Goal: Transaction & Acquisition: Purchase product/service

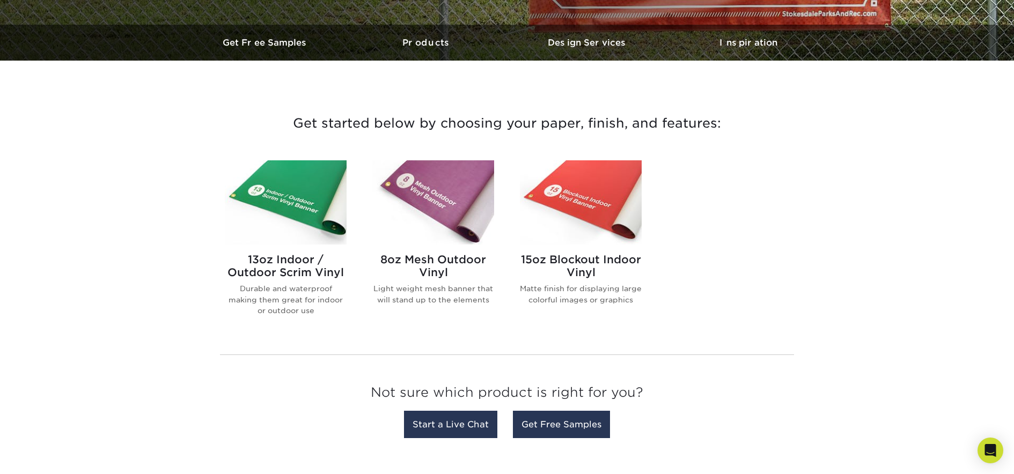
scroll to position [495, 0]
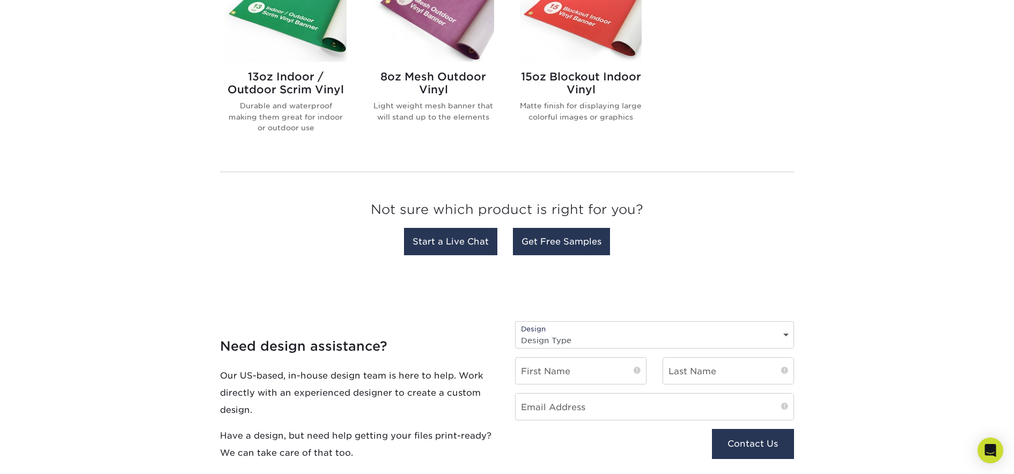
click at [574, 69] on div "15oz Blockout Indoor Vinyl Matte finish for displaying large colorful images or…" at bounding box center [581, 101] width 122 height 78
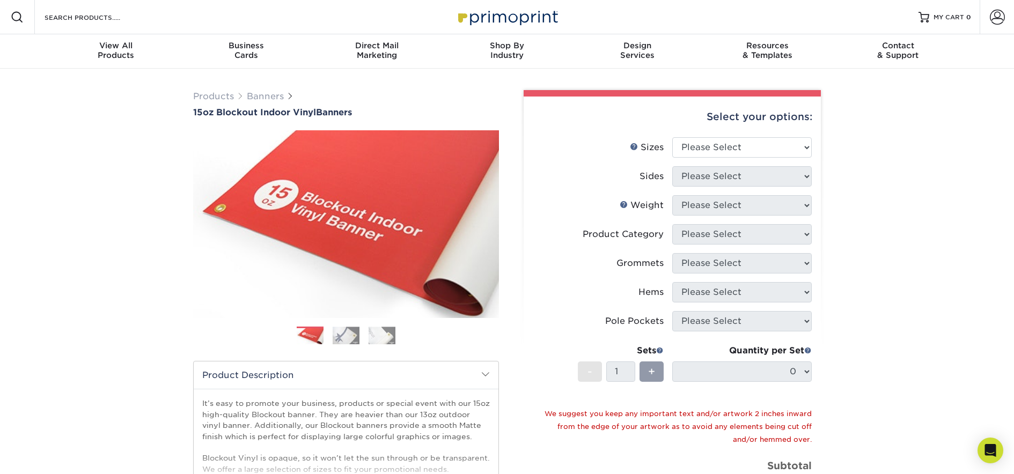
scroll to position [80, 0]
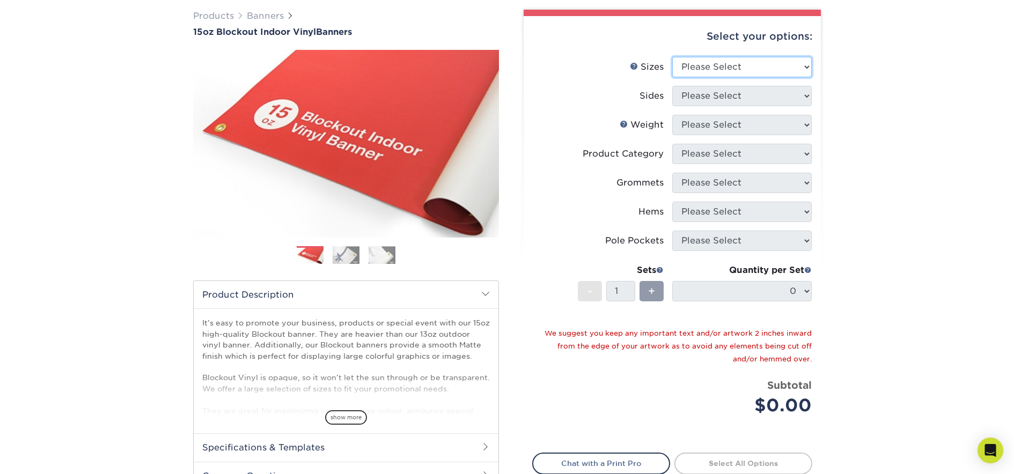
select select "24.00x60.00"
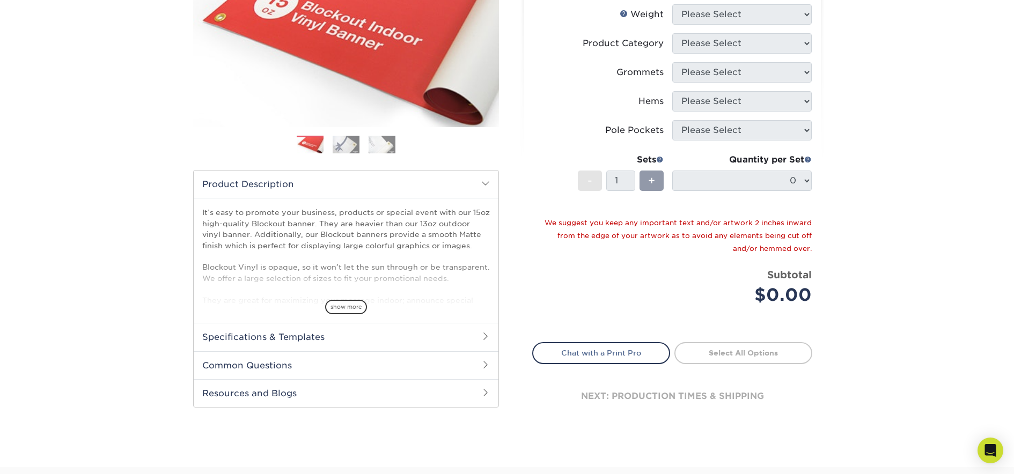
scroll to position [193, 0]
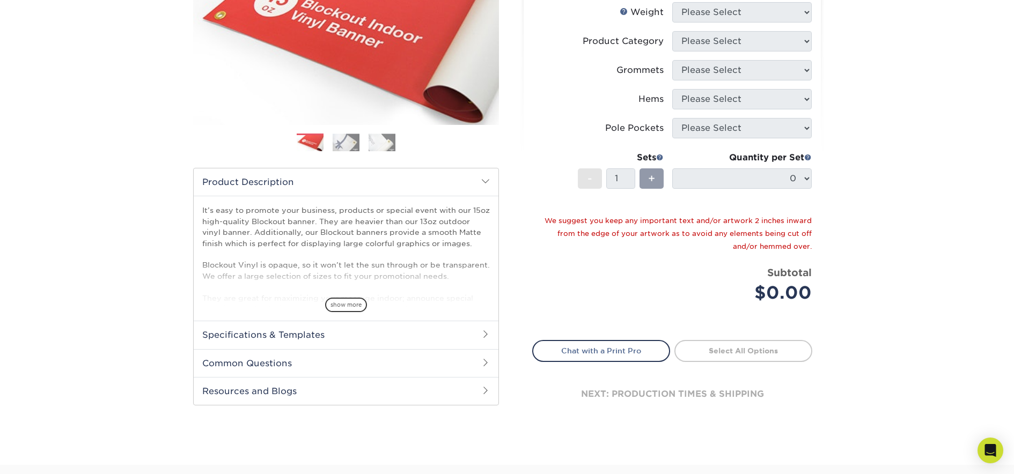
click at [348, 138] on img at bounding box center [346, 143] width 27 height 18
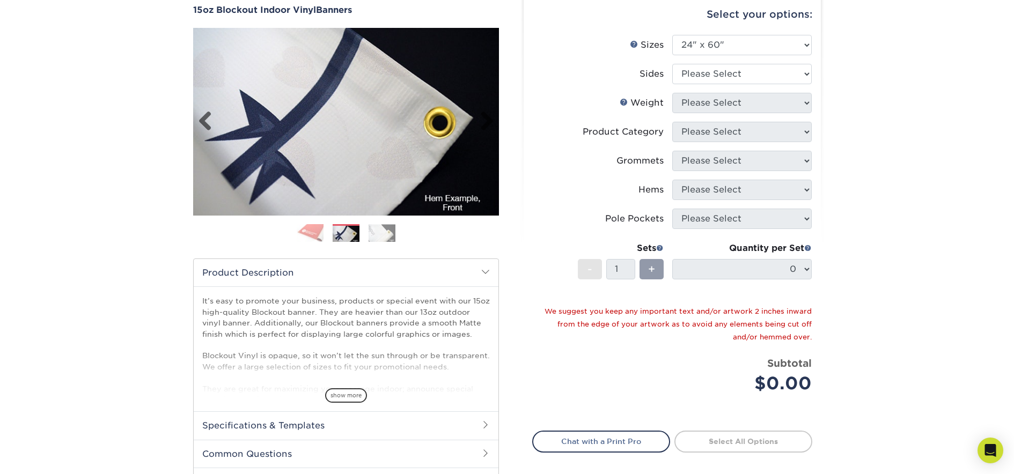
scroll to position [82, 0]
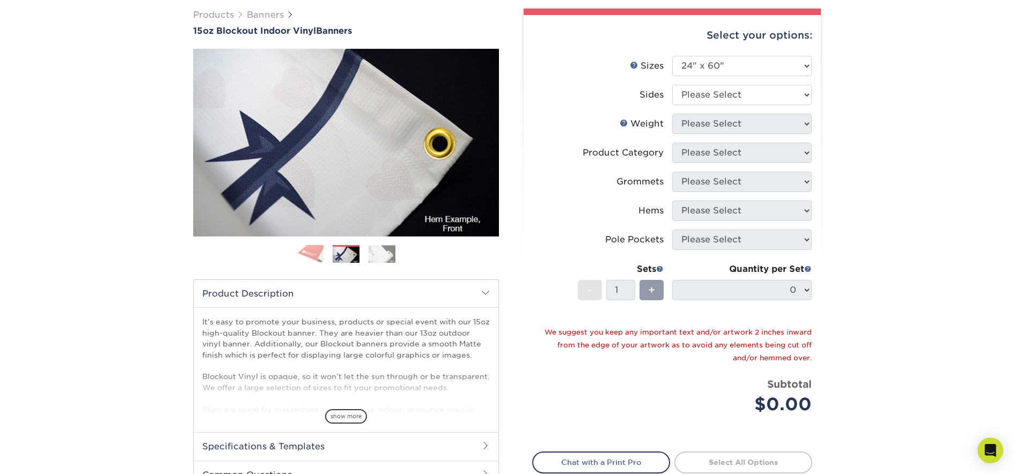
click at [388, 261] on img at bounding box center [382, 254] width 27 height 18
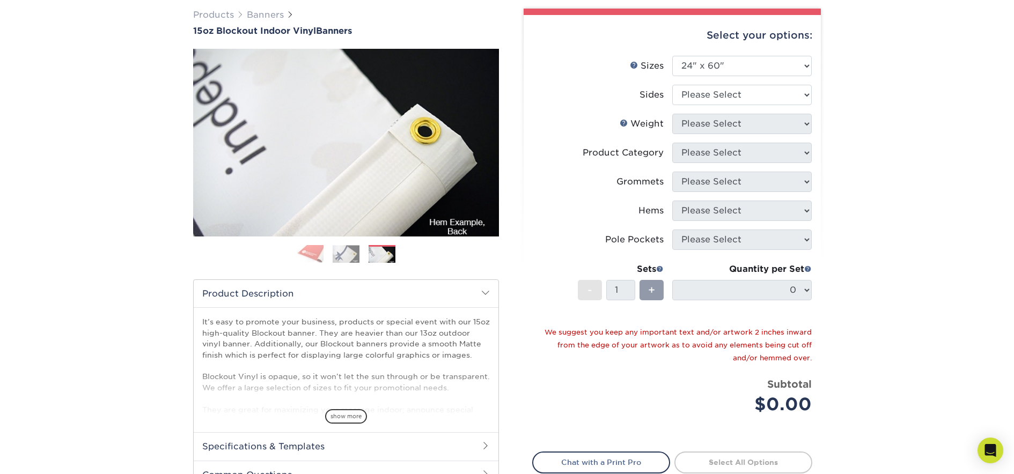
click at [815, 183] on div "Select your options: Sizes Help Sizes Please Select 17" x 32" 18" x 24" 21" x 1…" at bounding box center [672, 281] width 297 height 532
click at [639, 183] on div "Grommets" at bounding box center [639, 181] width 47 height 13
drag, startPoint x: 701, startPoint y: 76, endPoint x: 706, endPoint y: 92, distance: 17.3
click at [701, 76] on li "Sizes Help Sizes Please Select 17" x 32" 18" x 24" 21" x 192" 22" x 35" 22" x 6…" at bounding box center [672, 70] width 279 height 29
select select "32d3c223-f82c-492b-b915-ba065a00862f"
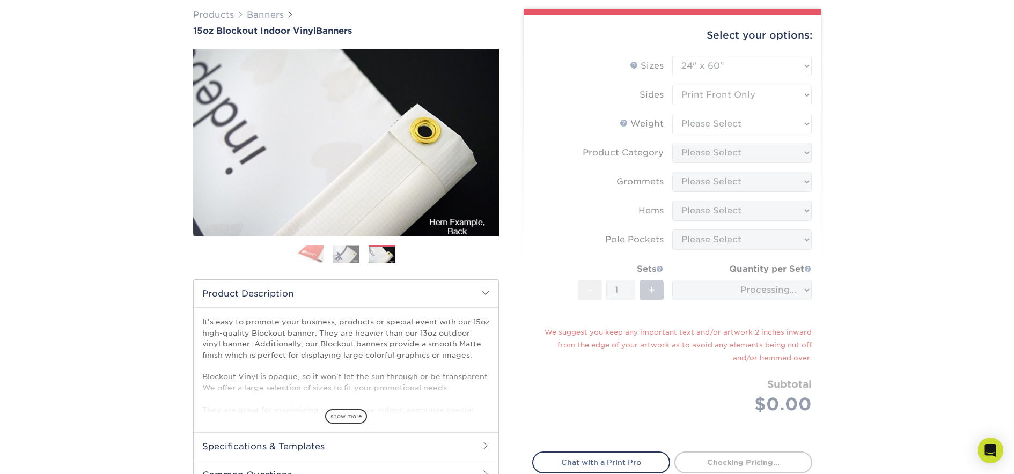
click at [726, 125] on form "Sizes Help Sizes Please Select 17" x 32" 18" x 24" 21" x 192" 22" x 35" 22" x 6…" at bounding box center [672, 248] width 280 height 384
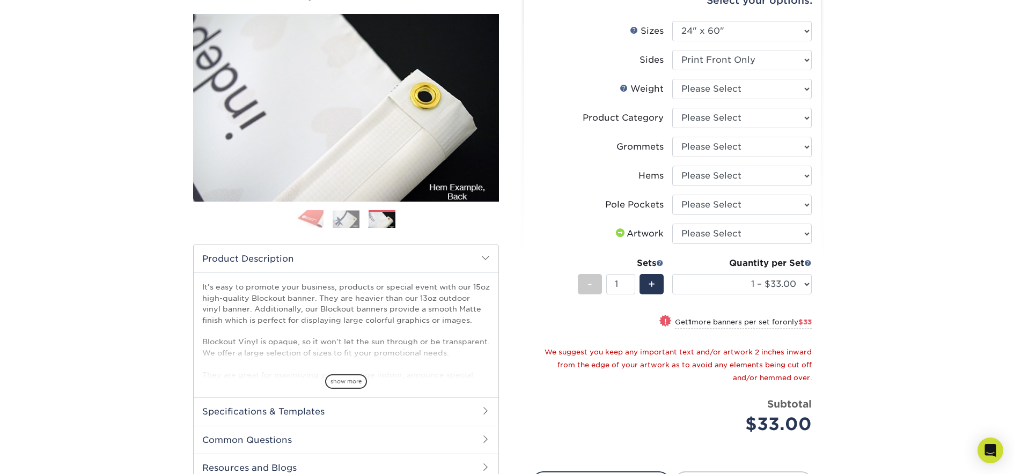
scroll to position [53, 0]
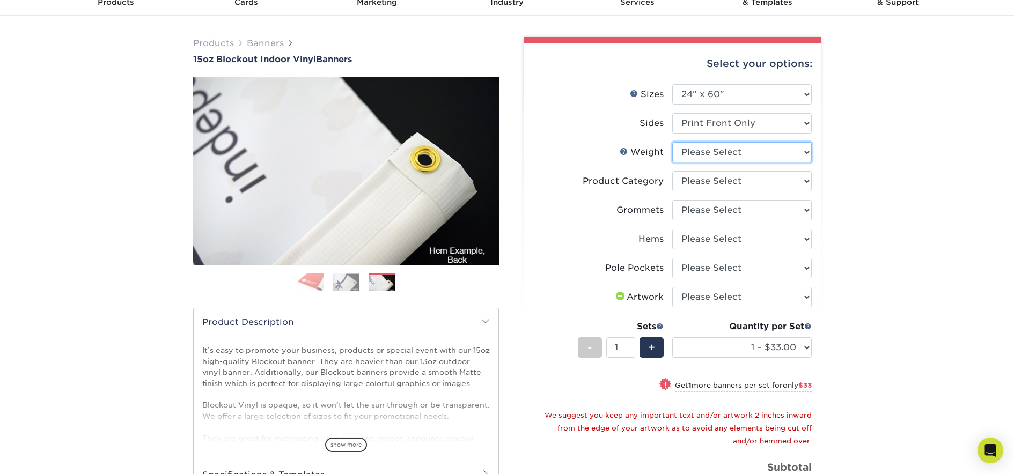
select select "15OZBLOCKOUT"
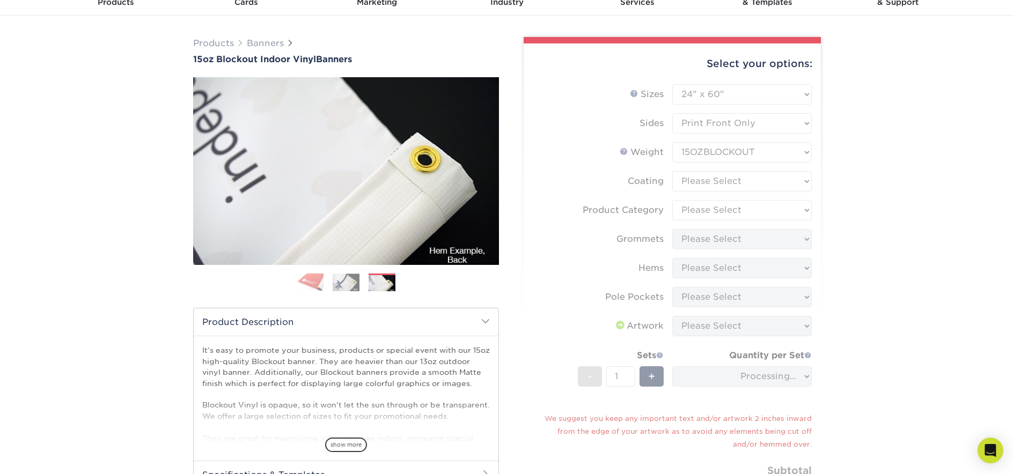
click at [748, 180] on form "Sizes Help Sizes Please Select 17" x 32" 18" x 24" 21" x 192" 22" x 35" 22" x 6…" at bounding box center [672, 304] width 280 height 441
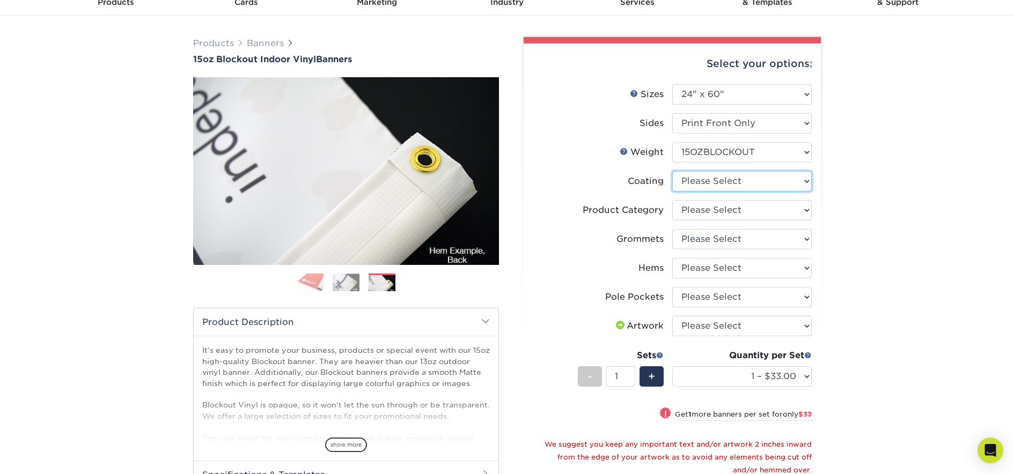
select select "3e7618de-abca-4bda-9f97-8b9129e913d8"
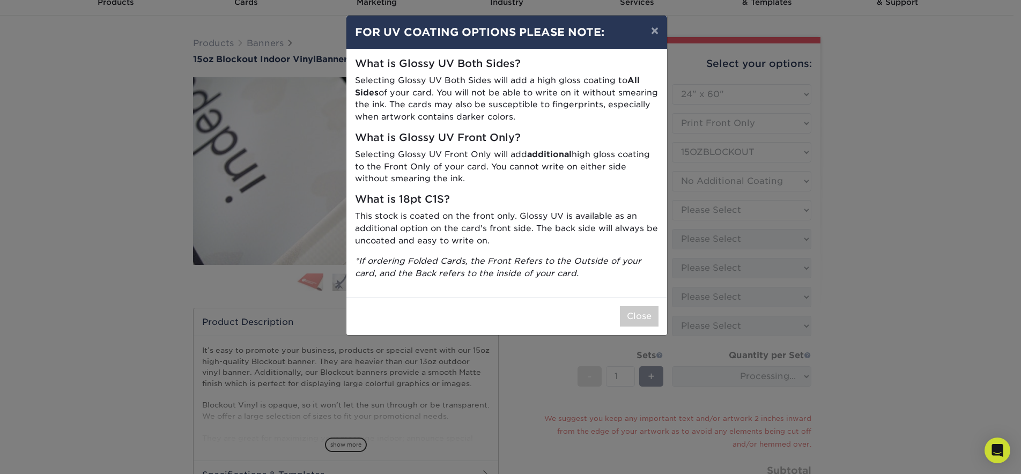
click at [763, 204] on div "× FOR UV COATING OPTIONS PLEASE NOTE: What is Glossy UV Both Sides? Selecting G…" at bounding box center [510, 237] width 1021 height 474
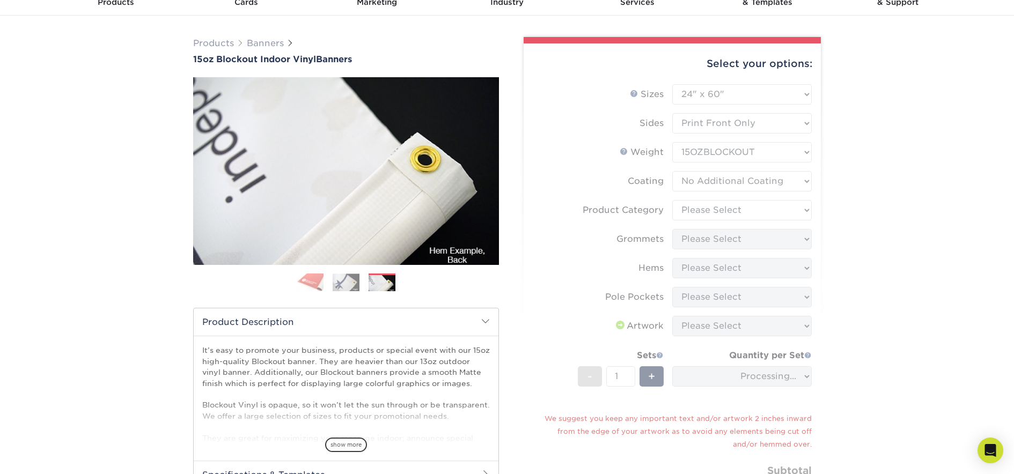
click at [799, 180] on form "Sizes Help Sizes Please Select 17" x 32" 18" x 24" 21" x 192" 22" x 35" 22" x 6…" at bounding box center [672, 304] width 280 height 441
click at [788, 201] on form "Sizes Help Sizes Please Select 17" x 32" 18" x 24" 21" x 192" 22" x 35" 22" x 6…" at bounding box center [672, 304] width 280 height 441
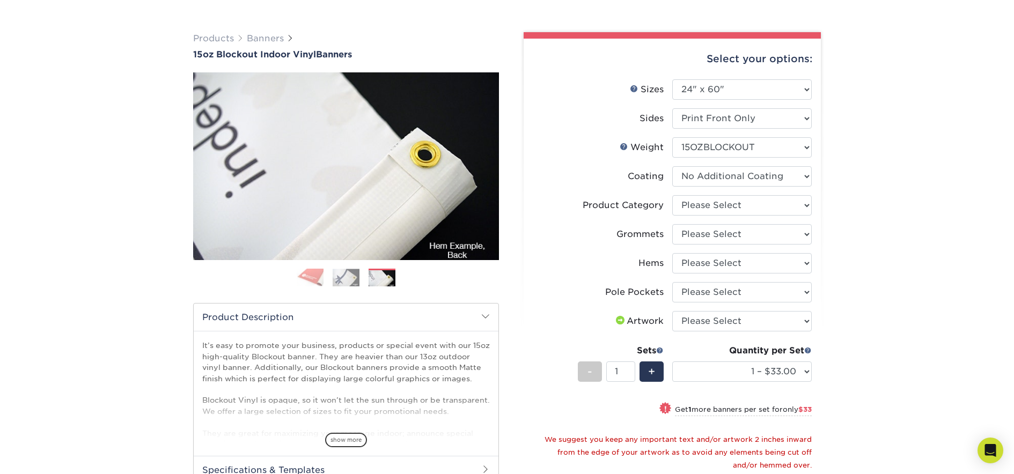
scroll to position [68, 0]
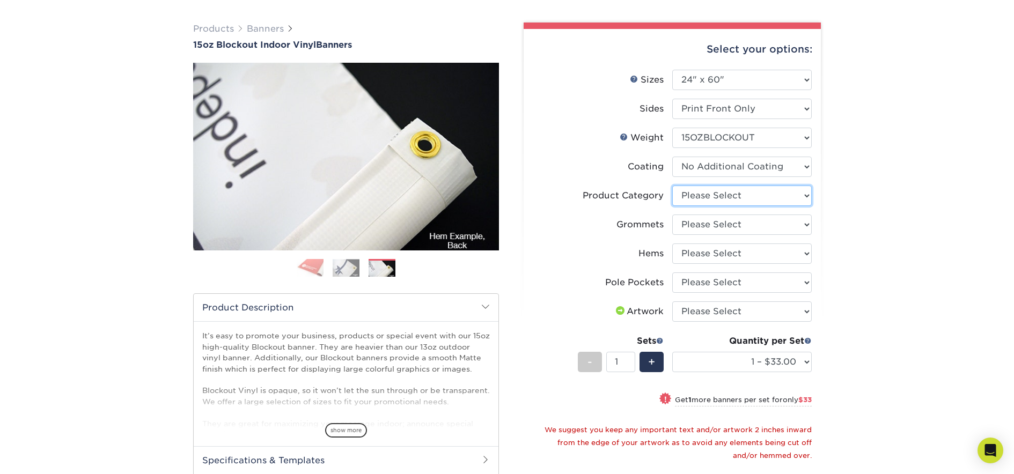
select select "ab63990c-71be-4401-8343-b30abfa5ad7c"
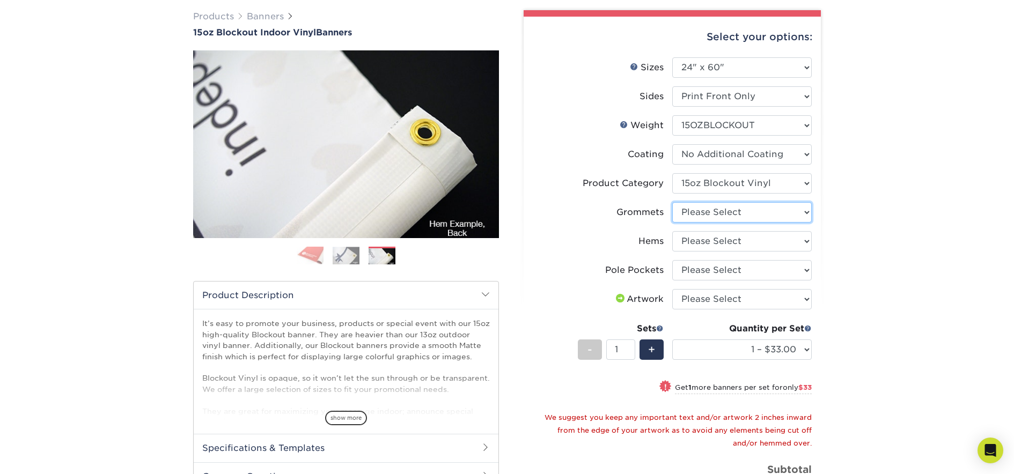
select select "ce33bba6-a87b-4293-934d-6f372bdce3e6"
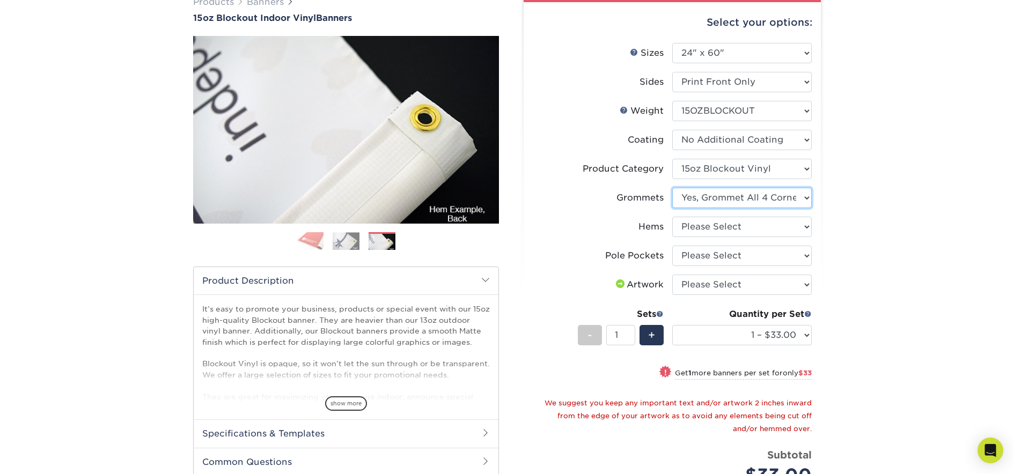
scroll to position [112, 0]
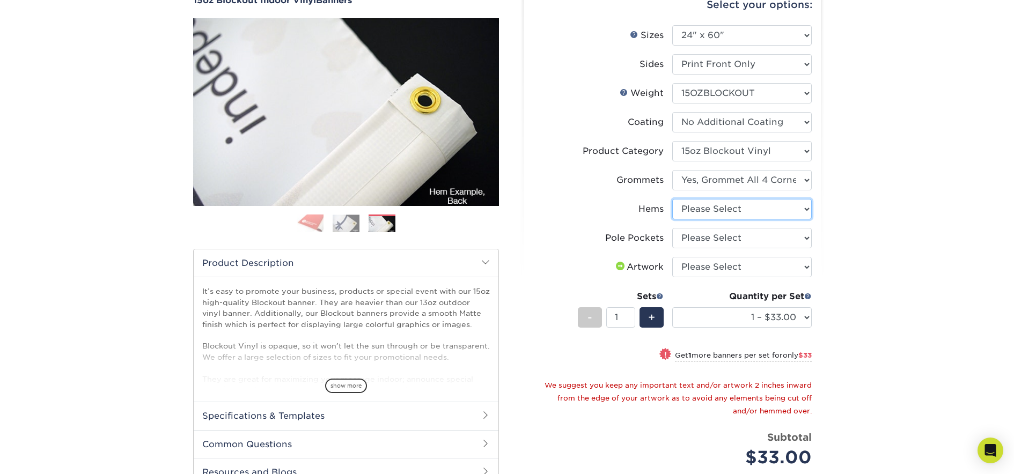
select select "4e4ebf09-664b-4b70-8385-b564872d2e90"
select select "462c5fe9-21e9-49a0-afb4-1c6e8664fe13"
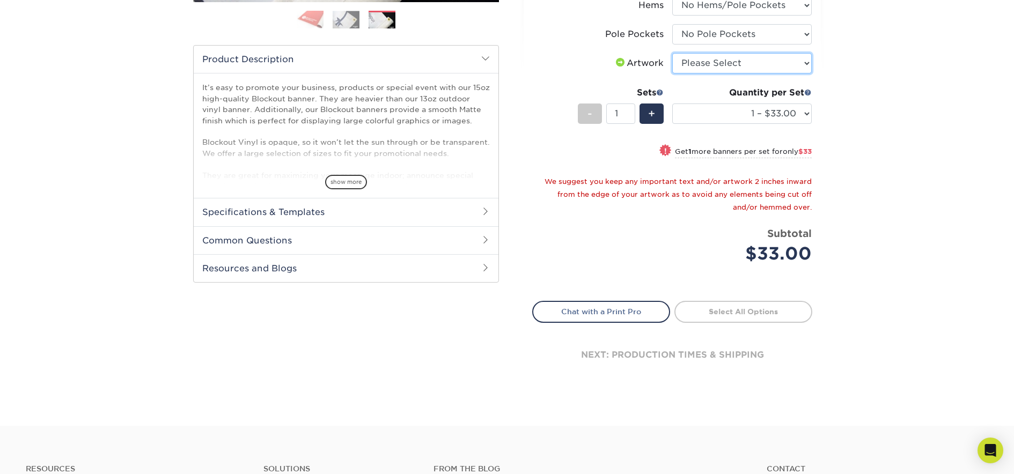
scroll to position [337, 0]
